Goal: Communication & Community: Answer question/provide support

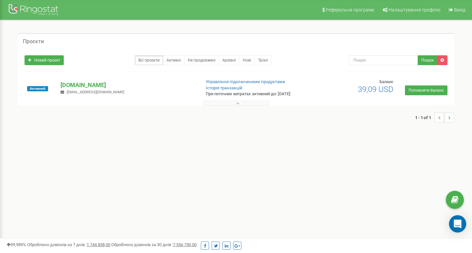
click at [459, 225] on icon "Open Intercom Messenger" at bounding box center [457, 224] width 9 height 9
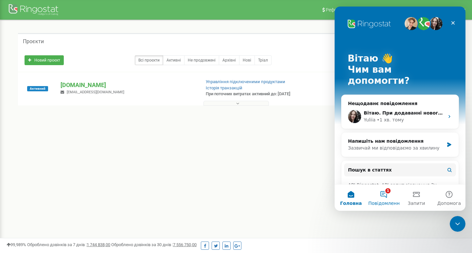
click at [379, 193] on button "1 Повідомлення" at bounding box center [383, 198] width 33 height 26
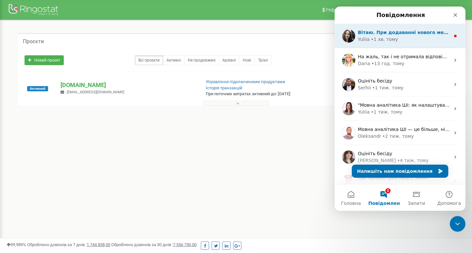
click at [383, 46] on div "Вітаю. При додаванні нового менеджера вартість проєкту зросте на 12,04$ за 30 д…" at bounding box center [400, 36] width 131 height 24
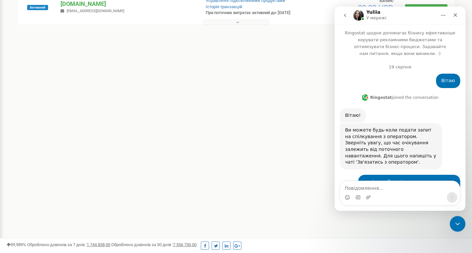
scroll to position [1, 0]
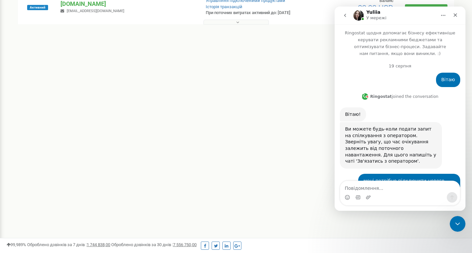
click at [447, 143] on div "Ви можете будь-коли подати запит на спілкування з оператором. Зверніть увагу, щ…" at bounding box center [400, 148] width 120 height 52
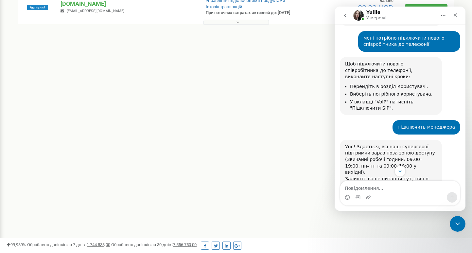
scroll to position [258, 0]
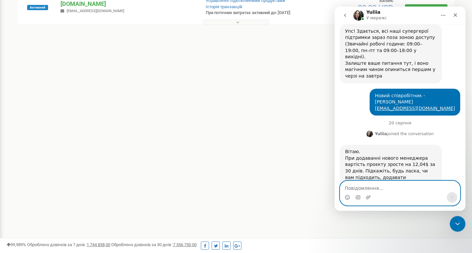
click at [353, 188] on textarea "Повідомлення..." at bounding box center [400, 186] width 120 height 11
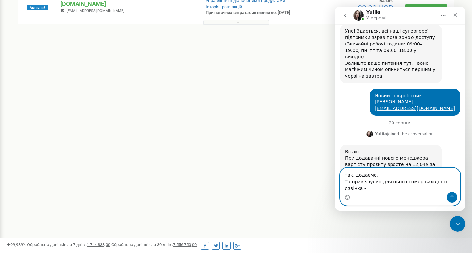
type textarea "так, додаємо. Та привʼязуємо для нього номер вихідного дзвінка -"
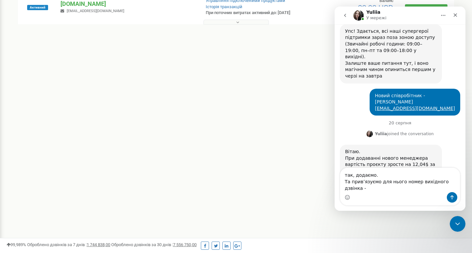
click at [345, 16] on icon "go back" at bounding box center [345, 15] width 2 height 3
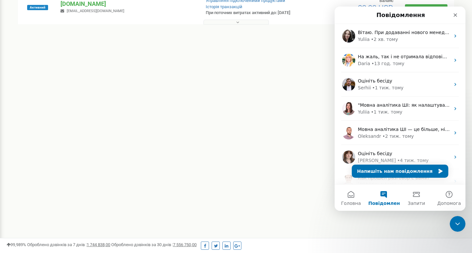
scroll to position [0, 0]
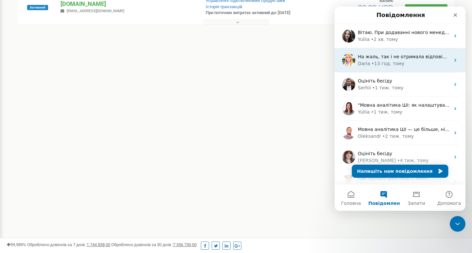
click at [382, 68] on div "На жаль, так і не отримала відповіді:( Якщо будуть питання - звертайтеся, завжд…" at bounding box center [400, 60] width 131 height 24
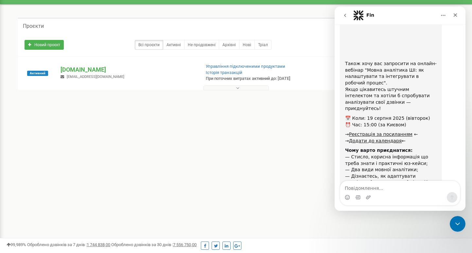
scroll to position [1783, 0]
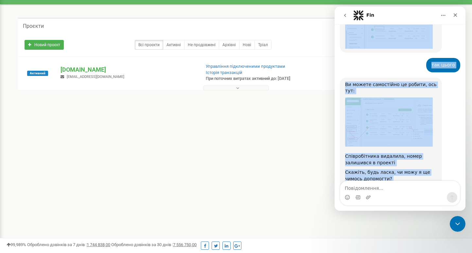
drag, startPoint x: 464, startPoint y: 183, endPoint x: 463, endPoint y: 171, distance: 12.1
click at [463, 171] on div "Ringostat щодня допомагає бізнесу ефективніше керувати рекламними бюджетами та …" at bounding box center [400, 117] width 131 height 186
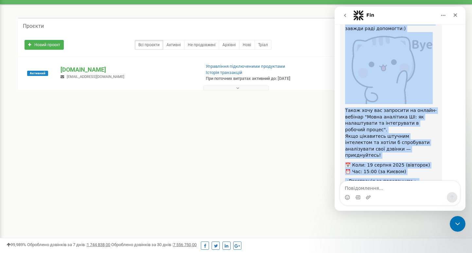
scroll to position [1341, 0]
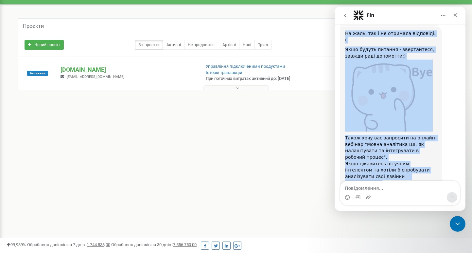
drag, startPoint x: 465, startPoint y: 178, endPoint x: 800, endPoint y: 148, distance: 336.7
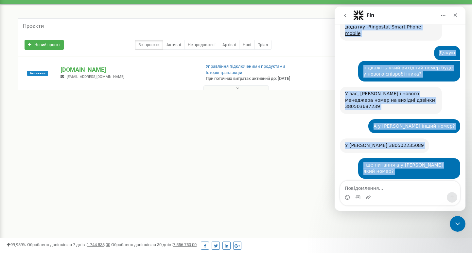
scroll to position [856, 0]
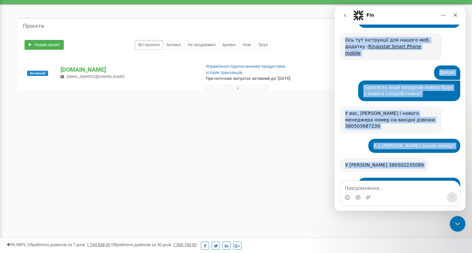
click at [391, 162] on div "У [PERSON_NAME] 380502235089" at bounding box center [384, 165] width 79 height 7
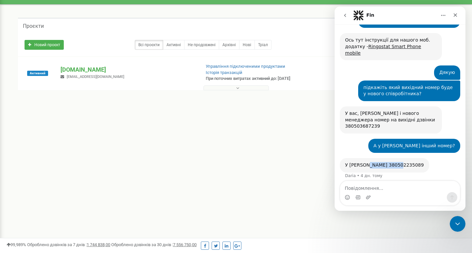
click at [391, 162] on div "У [PERSON_NAME] 380502235089" at bounding box center [384, 165] width 79 height 7
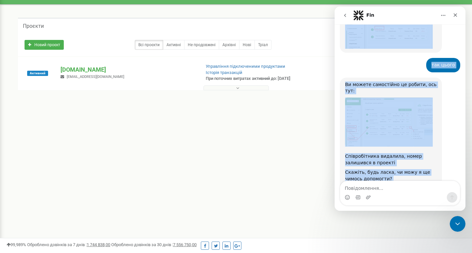
drag, startPoint x: 465, startPoint y: 183, endPoint x: 464, endPoint y: 172, distance: 10.8
click at [464, 172] on div "Ringostat щодня допомагає бізнесу ефективніше керувати рекламними бюджетами та …" at bounding box center [400, 117] width 131 height 186
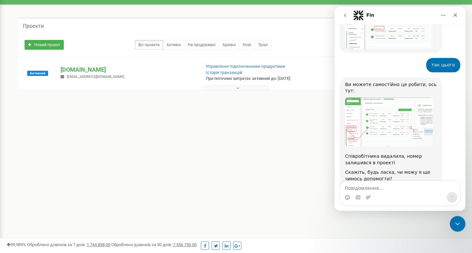
click at [455, 187] on div "На жаль, так і не отримала відповіді:( Якщо будуть питання - звертайтеся, завжд…" at bounding box center [400, 245] width 120 height 117
drag, startPoint x: 463, startPoint y: 183, endPoint x: 462, endPoint y: 180, distance: 3.4
click at [462, 180] on div "Ringostat щодня допомагає бізнесу ефективніше керувати рекламними бюджетами та …" at bounding box center [400, 117] width 131 height 186
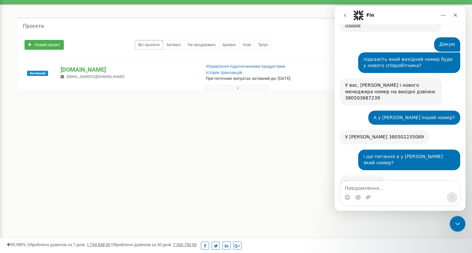
scroll to position [884, 0]
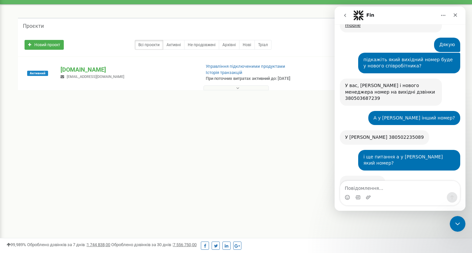
click at [385, 134] on div "У Антона 380502235089" at bounding box center [384, 137] width 79 height 7
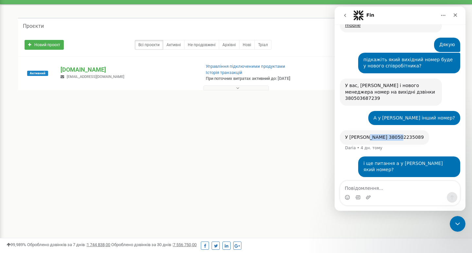
click at [385, 134] on div "У Антона 380502235089" at bounding box center [384, 137] width 79 height 7
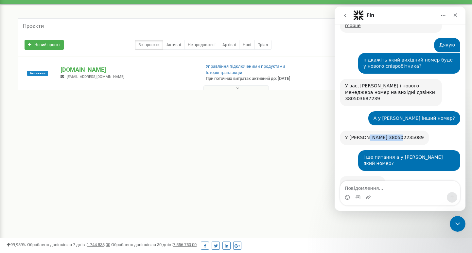
scroll to position [856, 0]
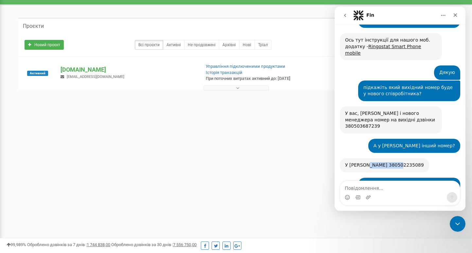
copy div "380502235089"
click at [345, 17] on icon "go back" at bounding box center [345, 15] width 2 height 3
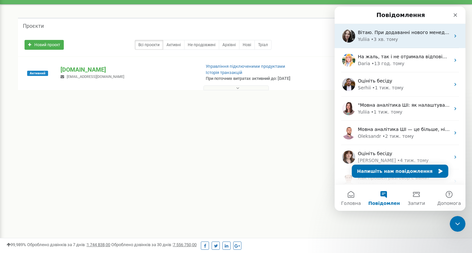
click at [376, 43] on div "Вітаю. При додаванні нового менеджера вартість проєкту зросте на 12,04$ за 30 д…" at bounding box center [400, 36] width 131 height 24
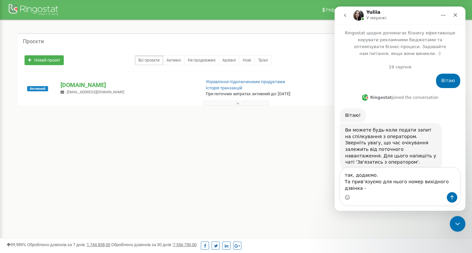
scroll to position [271, 0]
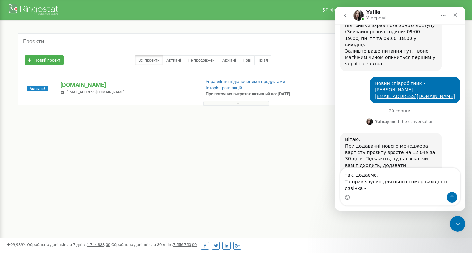
type textarea "так, додаємо. Та привʼязуємо для нього номер вихідного дзвінка - 380502235089"
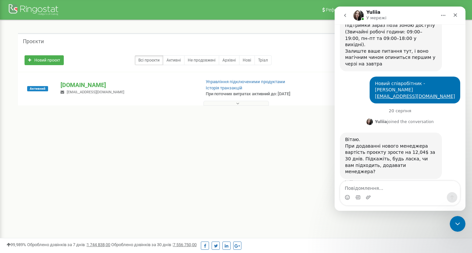
scroll to position [290, 0]
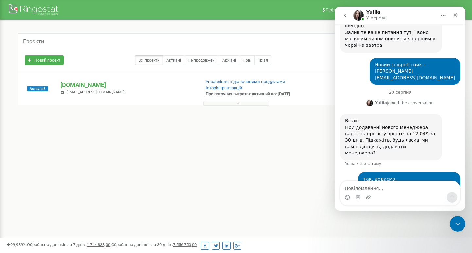
click at [349, 15] on button "go back" at bounding box center [345, 15] width 12 height 12
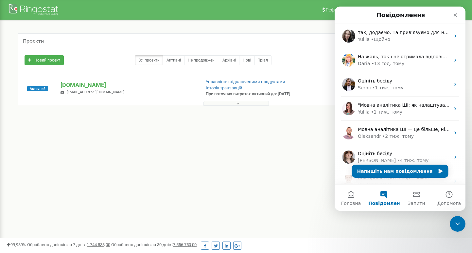
scroll to position [0, 0]
click at [298, 131] on div "Проєкти Новий проєкт Всі проєкти Активні Не продовжені Архівні Нові Тріал Пошук" at bounding box center [236, 81] width 462 height 122
click at [461, 222] on div "Закрити програму для спілкування Intercom" at bounding box center [457, 223] width 16 height 16
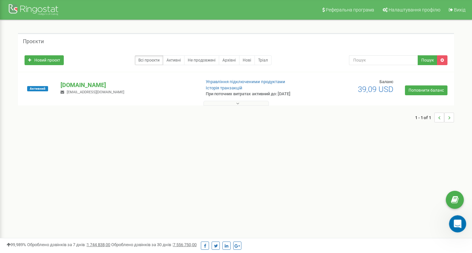
click at [454, 222] on icon "Відкрити програму для спілкування Intercom" at bounding box center [456, 223] width 11 height 11
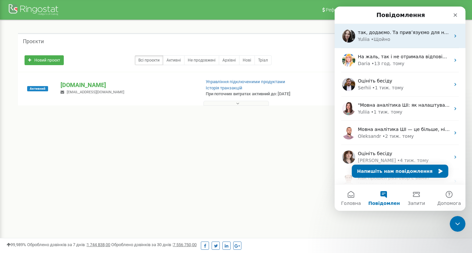
click at [408, 32] on span "так, додаємо. Та привʼязуємо для нього номер вихідного дзвінка - 380502235089" at bounding box center [457, 32] width 198 height 5
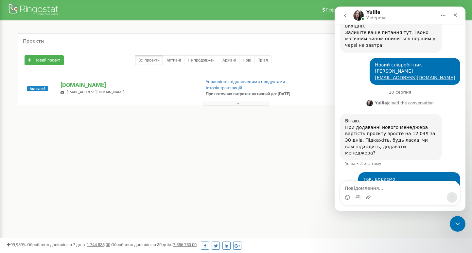
scroll to position [315, 0]
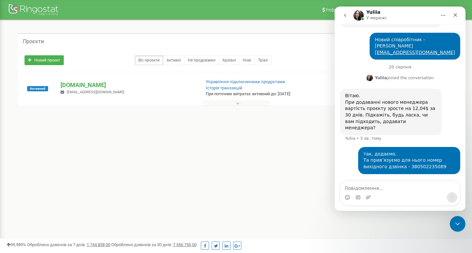
click at [383, 183] on textarea "Повідомлення..." at bounding box center [400, 186] width 120 height 11
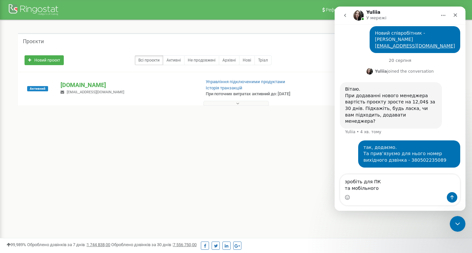
scroll to position [328, 0]
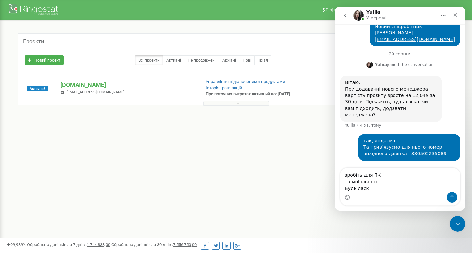
type textarea "зробіть для ПК та мобільного Будь ласка"
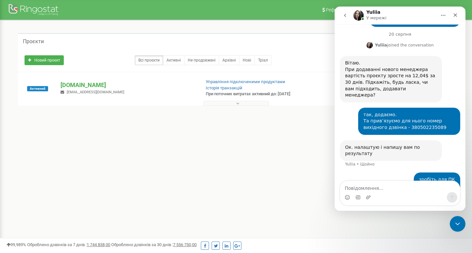
scroll to position [347, 0]
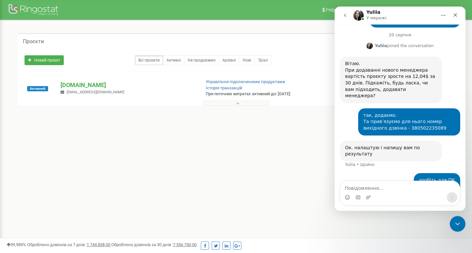
click at [231, 130] on div "Проєкти Новий проєкт Всі проєкти Активні Не продовжені Архівні Нові Тріал Пошук" at bounding box center [236, 81] width 462 height 122
click at [458, 223] on icon "Закрити програму для спілкування Intercom" at bounding box center [457, 223] width 8 height 8
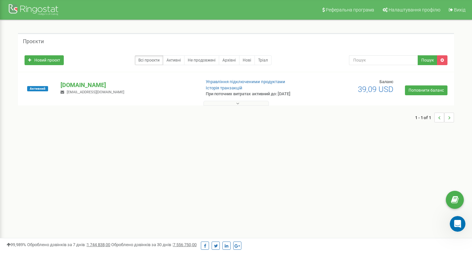
click at [149, 1] on nav "Реферальна програма Налаштування профілю Вихід" at bounding box center [236, 10] width 472 height 20
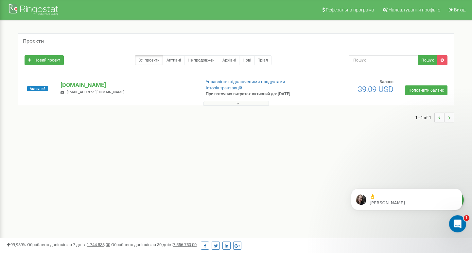
click html
click at [421, 199] on p "Дякую за очікування. Додала менеджера в проєкт. Доступи: 1) Для ПК Sip: stopfai…" at bounding box center [412, 196] width 84 height 7
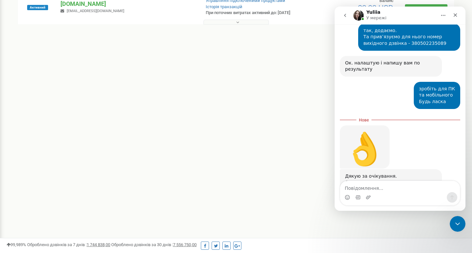
scroll to position [498, 0]
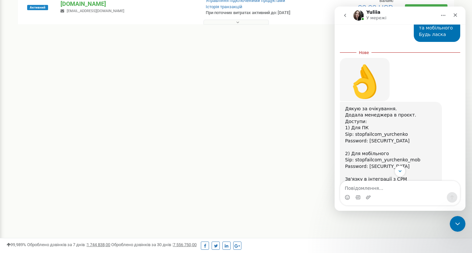
click at [379, 188] on textarea "Повідомлення..." at bounding box center [400, 186] width 120 height 11
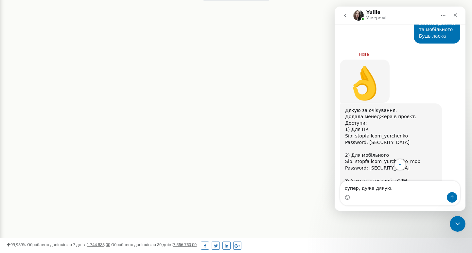
type textarea "супер, дуже дякую."
click at [450, 196] on icon "Надіслати повідомлення…" at bounding box center [452, 197] width 5 height 5
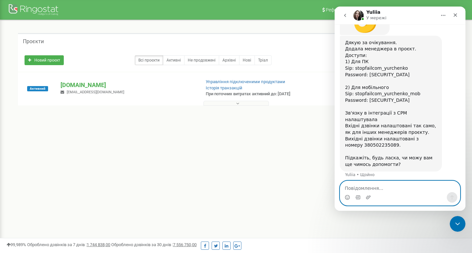
scroll to position [540, 0]
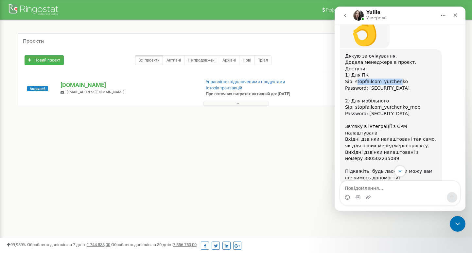
drag, startPoint x: 356, startPoint y: 49, endPoint x: 398, endPoint y: 48, distance: 42.9
click at [398, 53] on div "Дякую за очікування. Додала менеджера в проєкт. Доступи: 1) Для ПК Sip: stopfai…" at bounding box center [391, 69] width 92 height 32
drag, startPoint x: 403, startPoint y: 48, endPoint x: 354, endPoint y: 48, distance: 49.1
click at [354, 53] on div "Дякую за очікування. Додала менеджера в проєкт. Доступи: 1) Для ПК Sip: stopfai…" at bounding box center [391, 69] width 92 height 32
copy div "stopfailcom_yurchenko"
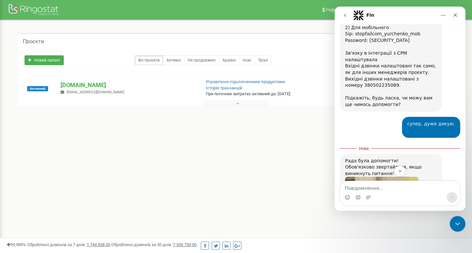
scroll to position [549, 0]
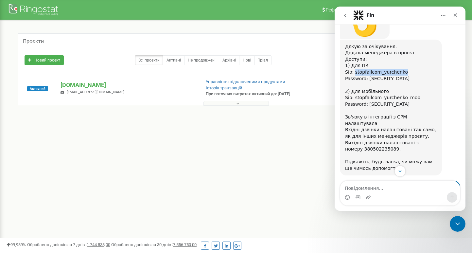
drag, startPoint x: 369, startPoint y: 45, endPoint x: 419, endPoint y: 44, distance: 50.4
click at [419, 76] on div "Password: HZxj1e@L%C~sZH5V 2) Для мобільного Sip: stopfailcom_yurchenko_mob" at bounding box center [391, 89] width 92 height 26
copy div "HZxj1e@L%C~sZH5V"
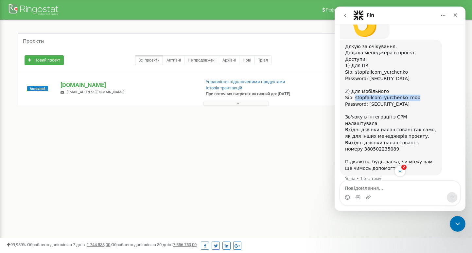
drag, startPoint x: 355, startPoint y: 64, endPoint x: 415, endPoint y: 62, distance: 60.6
click at [415, 76] on div "Password: HZxj1e@L%C~sZH5V 2) Для мобільного Sip: stopfailcom_yurchenko_mob" at bounding box center [391, 89] width 92 height 26
copy div "stopfailcom_yurchenko_mob"
drag, startPoint x: 369, startPoint y: 70, endPoint x: 409, endPoint y: 71, distance: 39.9
click at [409, 101] on div "Password: c4h|=u71*4n3.)E[ Зв'язку в інтеграції з СРМ налаштувала Вхідні дзвінк…" at bounding box center [391, 136] width 92 height 71
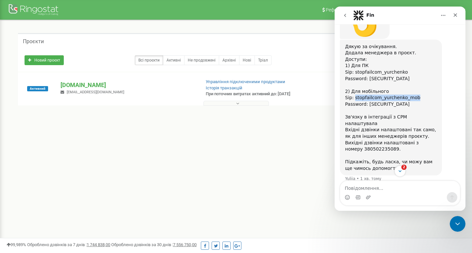
copy div "c4h|=u71*4n3.)E["
click at [397, 171] on button "2" at bounding box center [400, 171] width 12 height 12
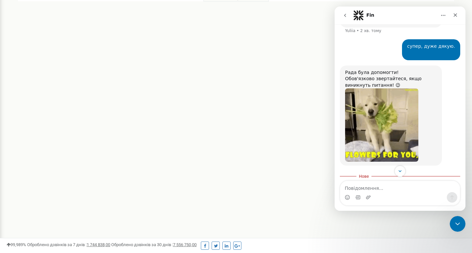
scroll to position [722, 0]
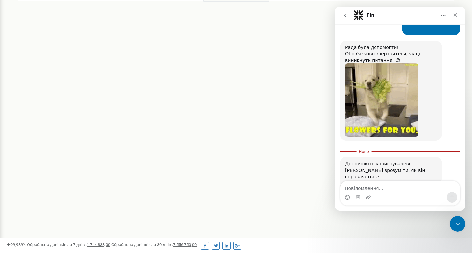
click at [414, 203] on span "Чудово" at bounding box center [417, 209] width 12 height 12
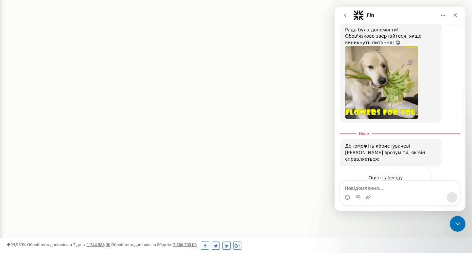
scroll to position [746, 0]
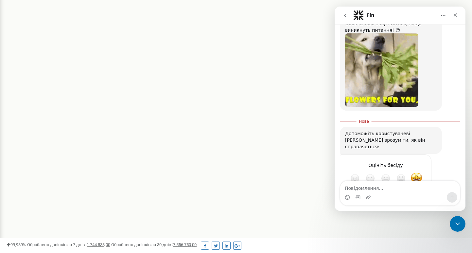
type textarea "швидко відпрацювала запит та виконала всі прохання"
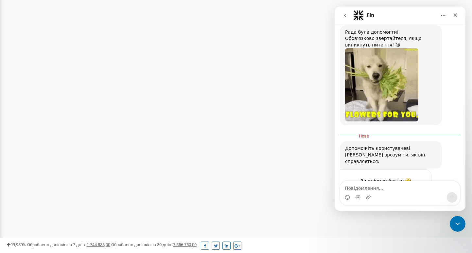
scroll to position [0, 0]
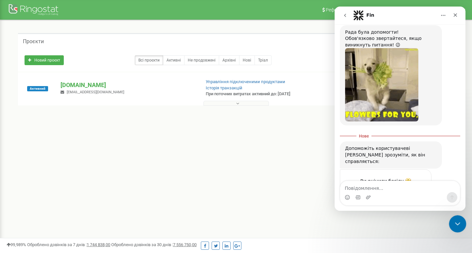
click at [464, 226] on div "Закрити програму для спілкування Intercom" at bounding box center [457, 223] width 16 height 16
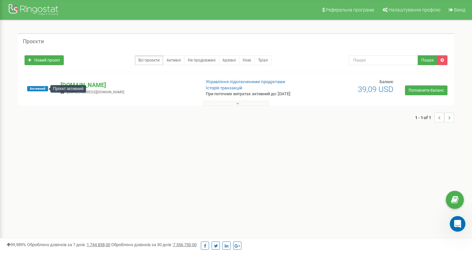
click at [82, 86] on div "Проєкт активний" at bounding box center [68, 89] width 36 height 8
click at [84, 84] on p "[DOMAIN_NAME]" at bounding box center [128, 85] width 134 height 9
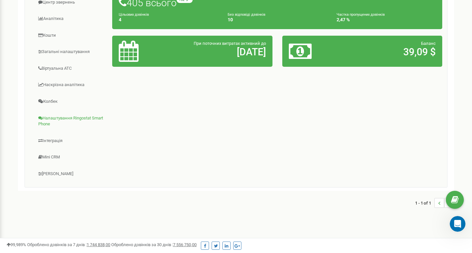
scroll to position [118, 0]
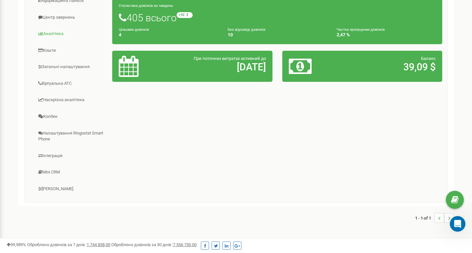
click at [54, 34] on link "Аналiтика" at bounding box center [71, 34] width 83 height 16
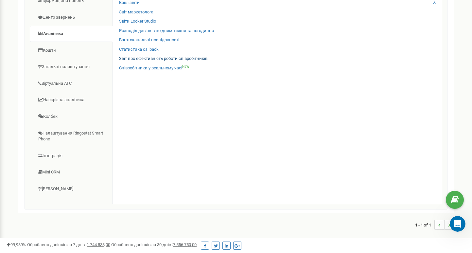
click at [150, 56] on link "Звіт про ефективність роботи співробітників" at bounding box center [163, 59] width 88 height 6
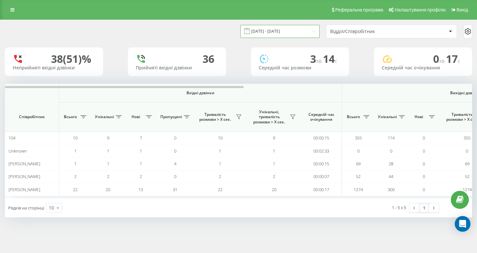
click at [298, 36] on input "[DATE] - [DATE]" at bounding box center [279, 31] width 79 height 13
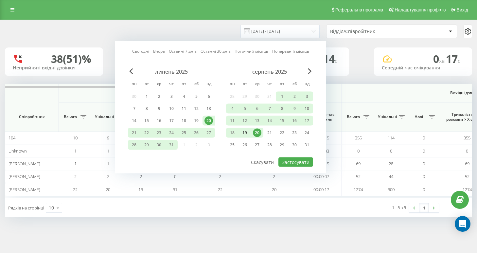
click at [247, 137] on div "19" at bounding box center [244, 133] width 9 height 9
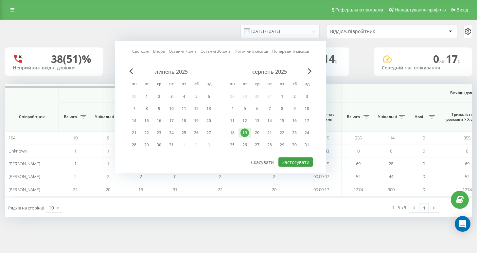
click at [302, 166] on button "Застосувати" at bounding box center [295, 161] width 35 height 9
type input "[DATE] - [DATE]"
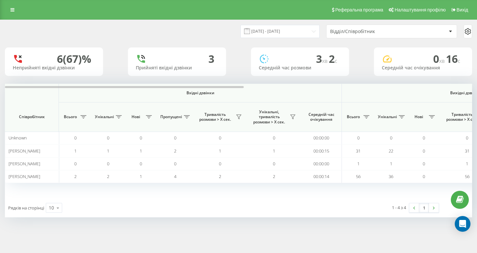
click at [201, 95] on th "Вхідні дзвінки" at bounding box center [200, 93] width 283 height 19
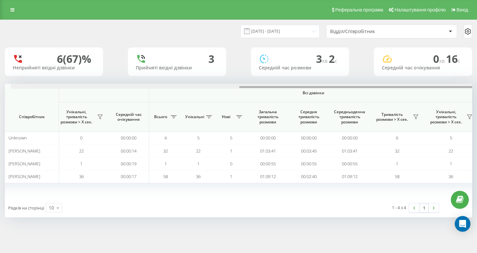
scroll to position [0, 446]
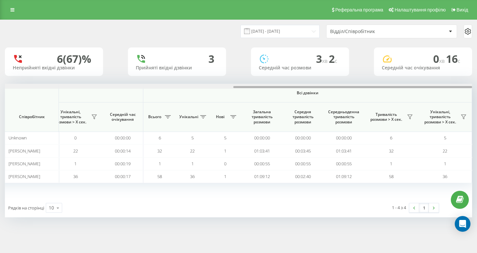
drag, startPoint x: 202, startPoint y: 93, endPoint x: 433, endPoint y: 104, distance: 232.2
click at [433, 104] on div "Вхідні дзвінки Вихідні дзвінки Всі дзвінки Співробітник Всього Унікальні Нові П…" at bounding box center [238, 141] width 467 height 115
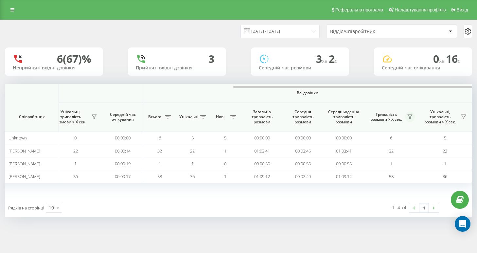
click at [409, 119] on icon at bounding box center [409, 116] width 5 height 5
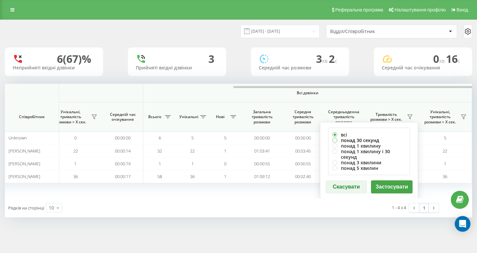
click at [363, 138] on label "понад 30 секунд" at bounding box center [368, 140] width 73 height 6
radio input "true"
click at [399, 182] on button "Застосувати" at bounding box center [392, 186] width 42 height 13
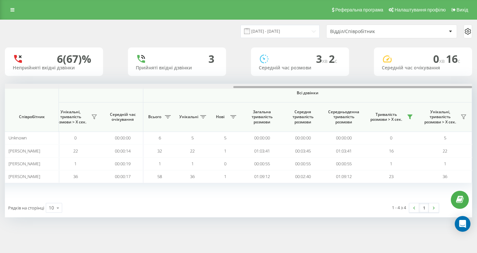
drag, startPoint x: 257, startPoint y: 87, endPoint x: 481, endPoint y: 93, distance: 223.5
click at [477, 93] on html "[DOMAIN_NAME] Проекти [DOMAIN_NAME] Дашборд Центр звернень Аналiтика Ваші звіти…" at bounding box center [238, 126] width 477 height 253
